Goal: Navigation & Orientation: Find specific page/section

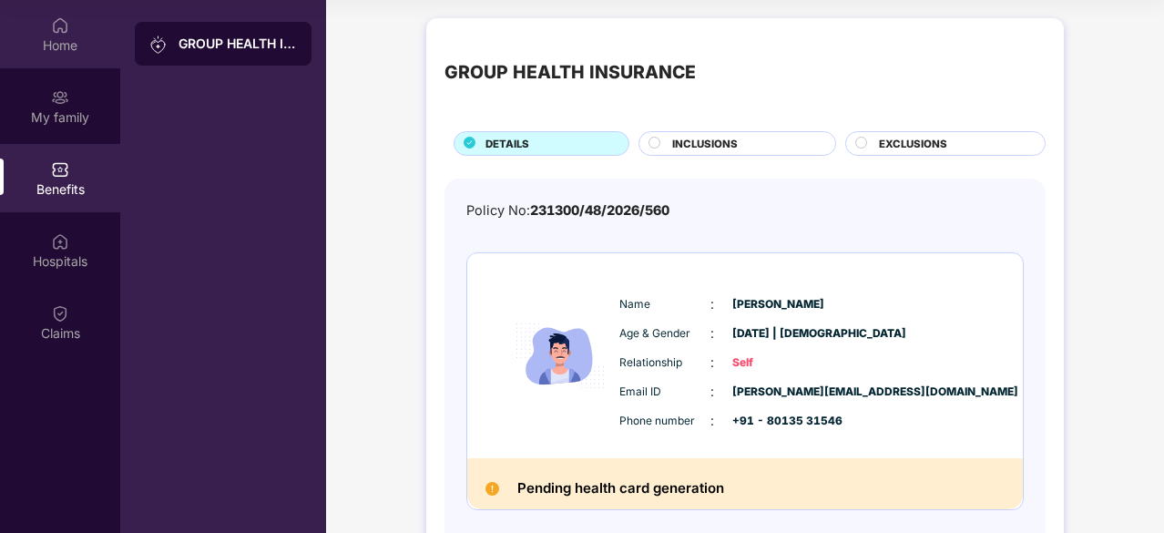
click at [55, 42] on div "Home" at bounding box center [60, 45] width 120 height 18
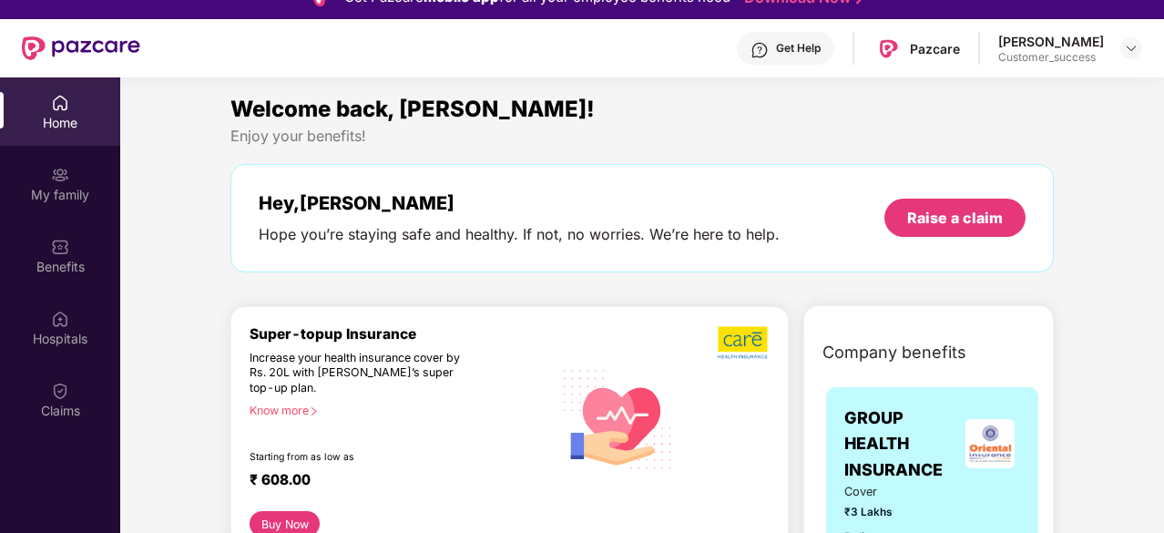
scroll to position [22, 0]
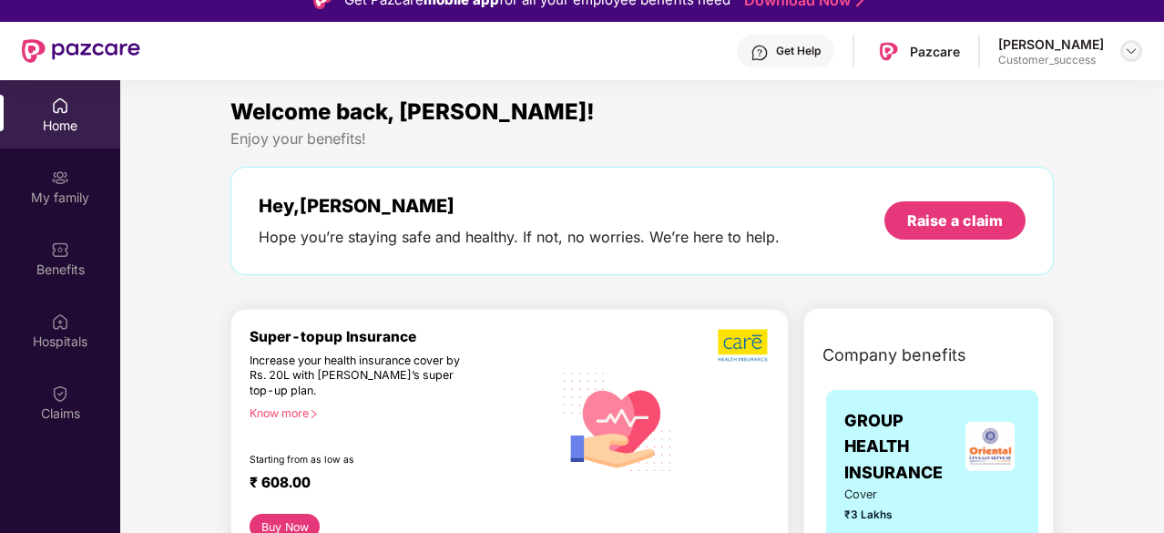
click at [1131, 51] on img at bounding box center [1131, 51] width 15 height 15
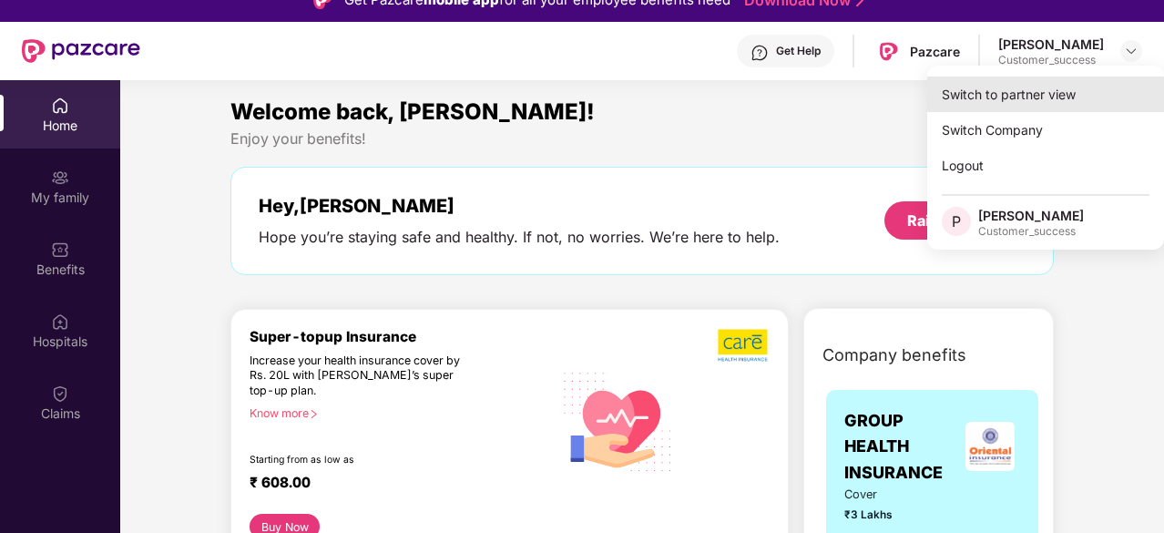
click at [1045, 87] on div "Switch to partner view" at bounding box center [1045, 95] width 237 height 36
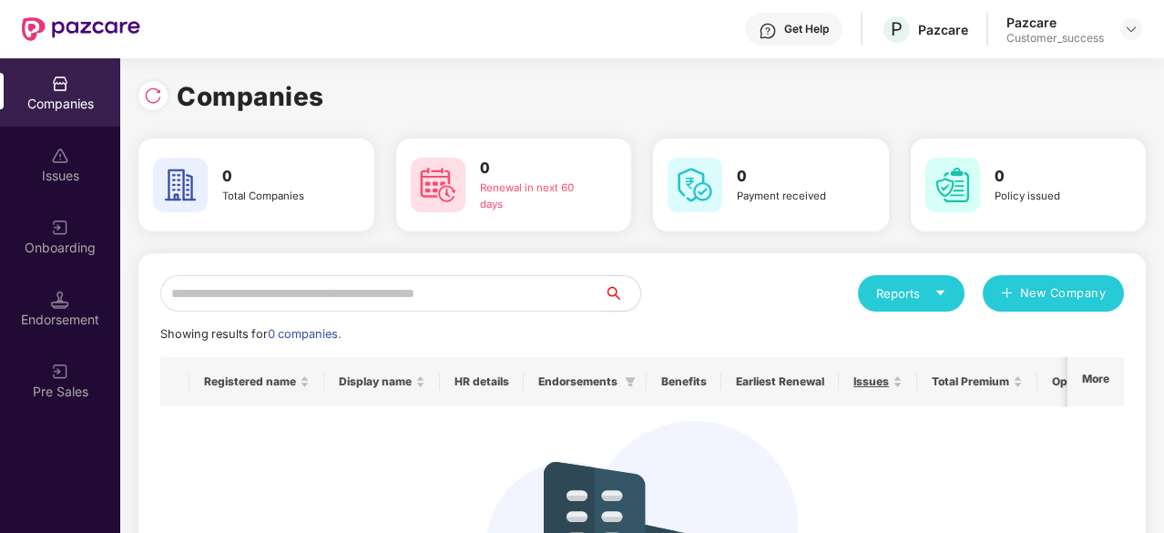
scroll to position [0, 0]
click at [1130, 29] on img at bounding box center [1131, 29] width 15 height 15
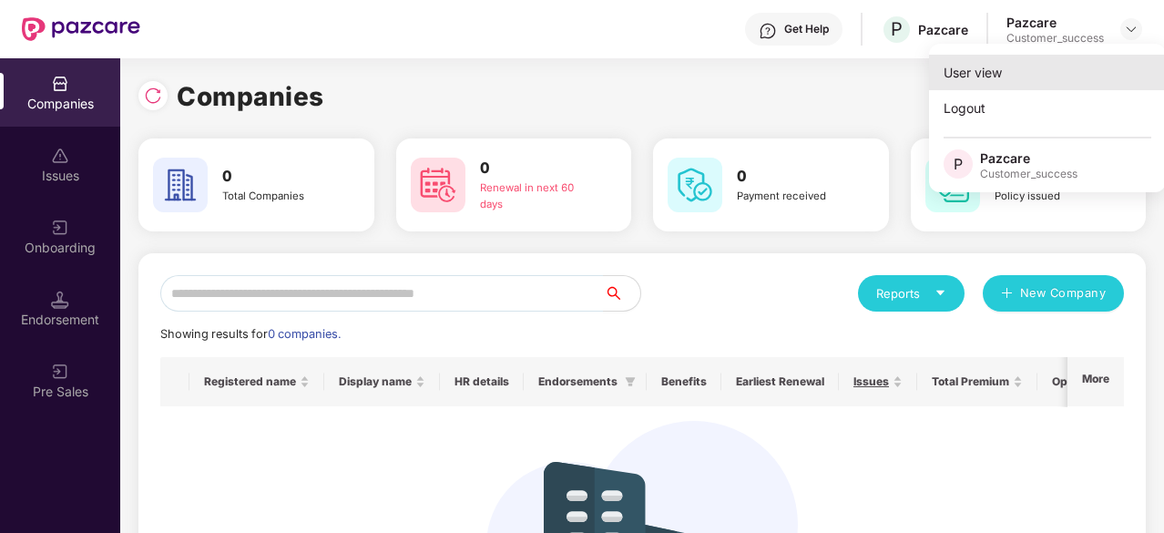
click at [1056, 66] on div "User view" at bounding box center [1047, 73] width 237 height 36
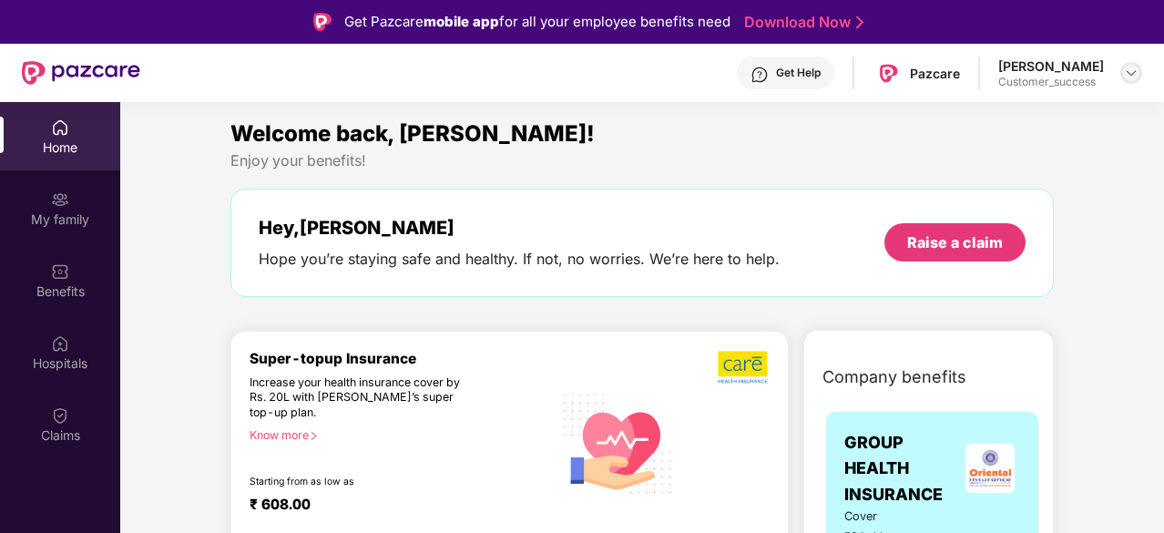
click at [1128, 74] on img at bounding box center [1131, 73] width 15 height 15
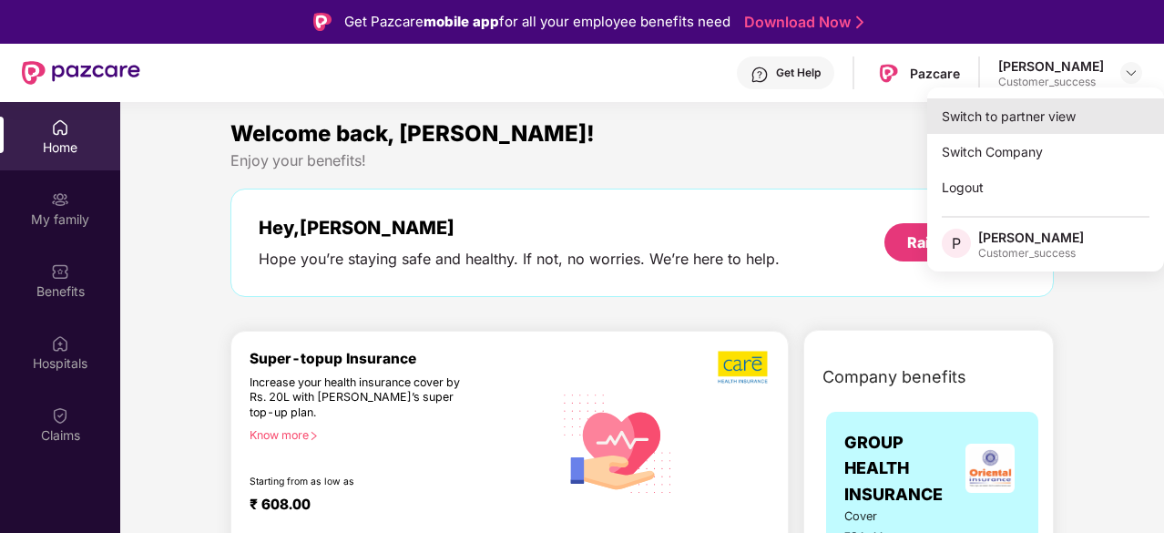
click at [1070, 110] on div "Switch to partner view" at bounding box center [1045, 116] width 237 height 36
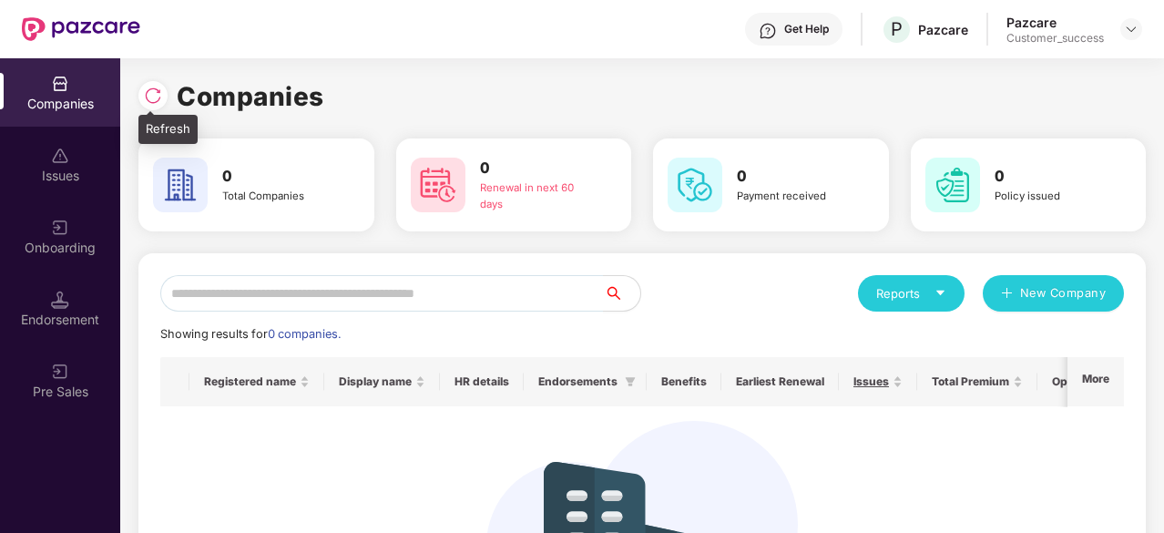
click at [145, 97] on img at bounding box center [153, 96] width 18 height 18
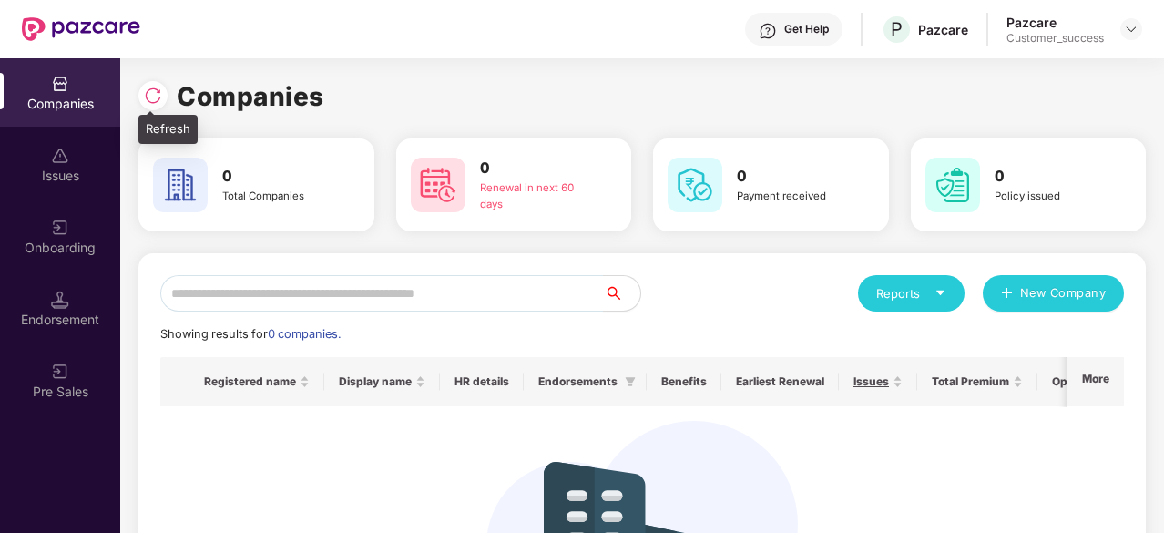
click at [146, 97] on img at bounding box center [153, 96] width 18 height 18
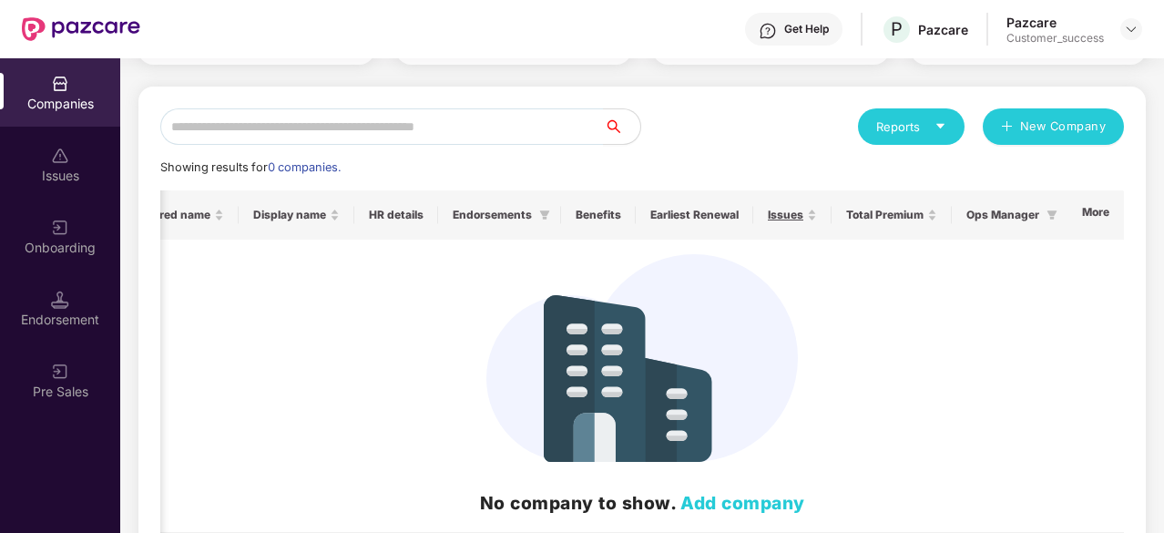
scroll to position [176, 0]
